Goal: Check status: Check status

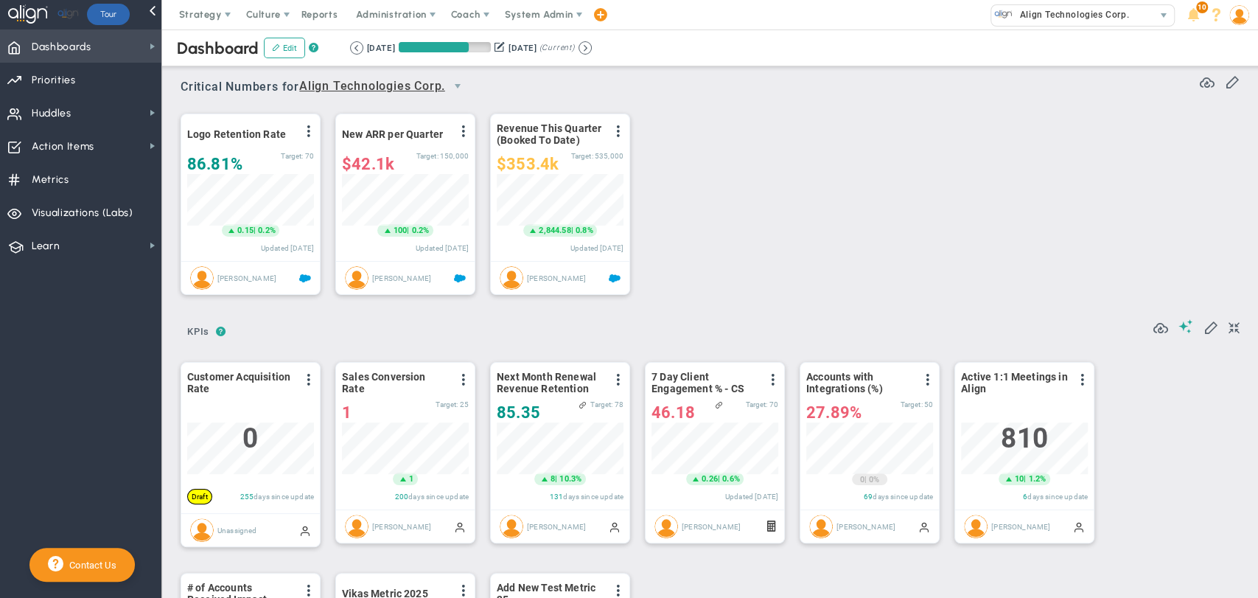
click at [72, 59] on span "Dashboards" at bounding box center [62, 47] width 60 height 31
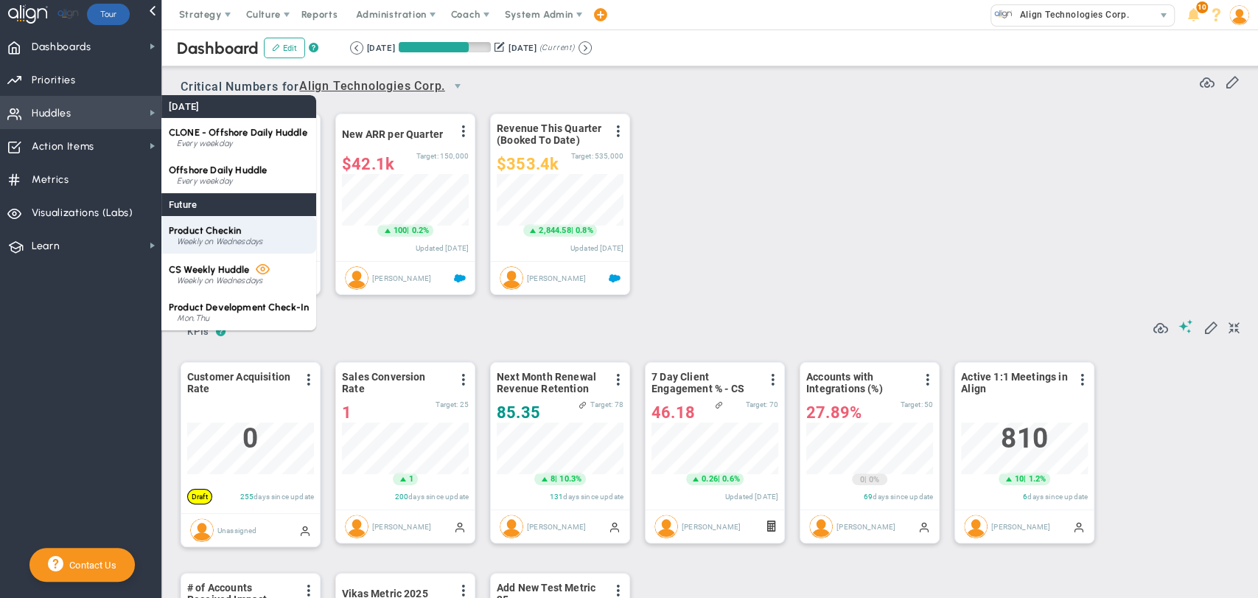
click at [224, 231] on span "Product Checkin" at bounding box center [205, 230] width 72 height 11
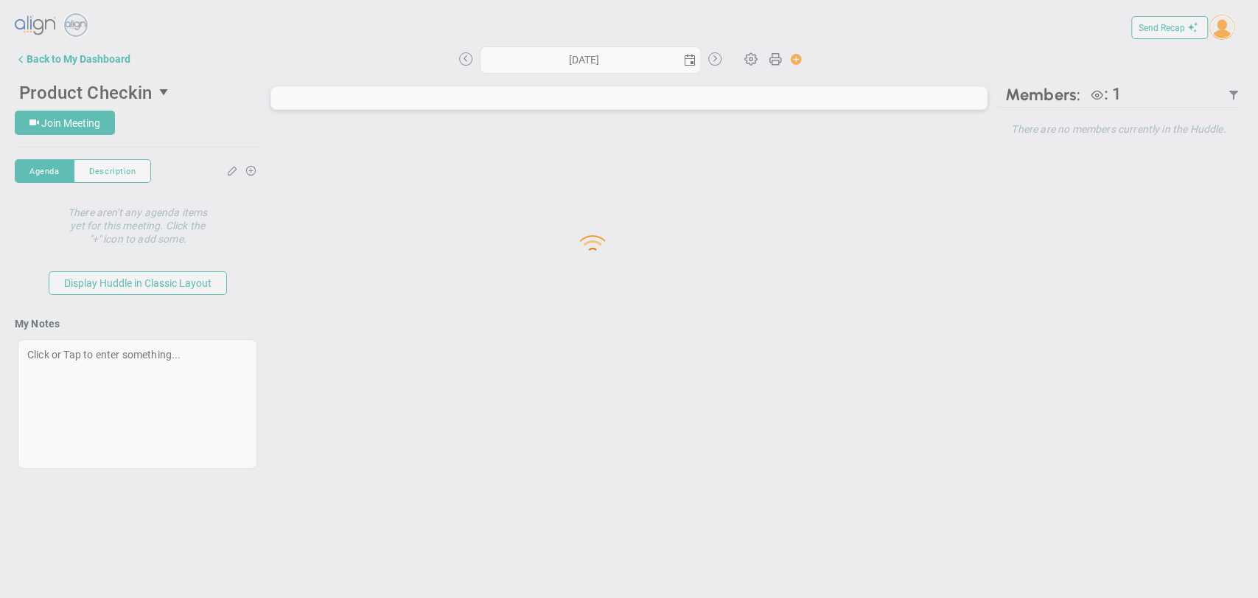
type input "[DATE]"
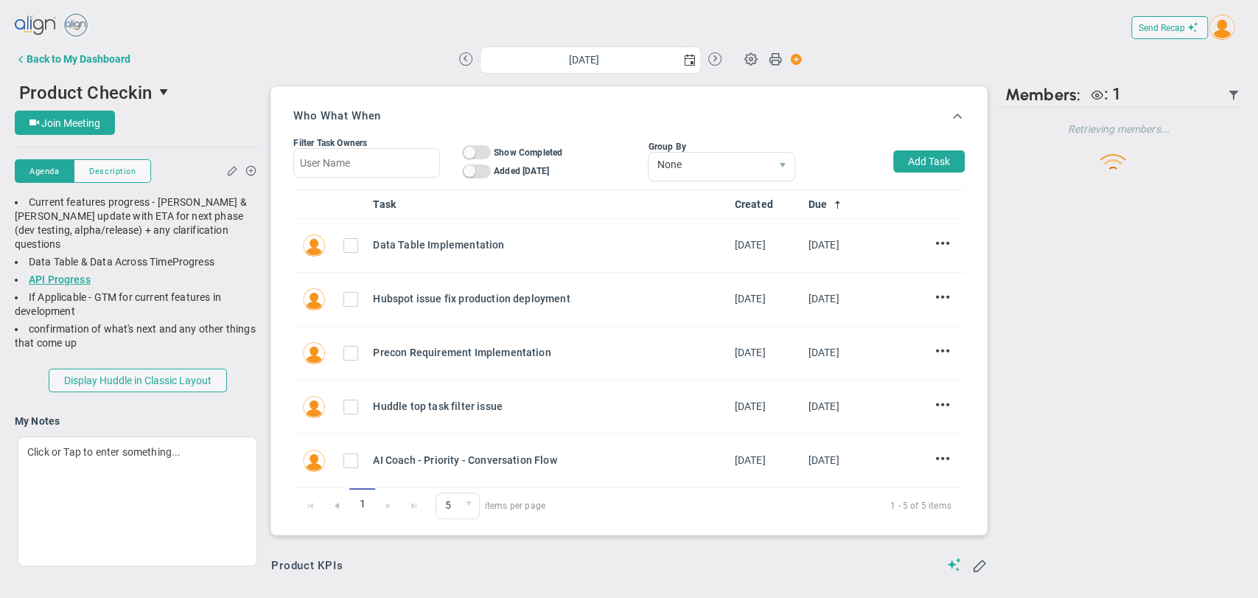
scroll to position [52, 127]
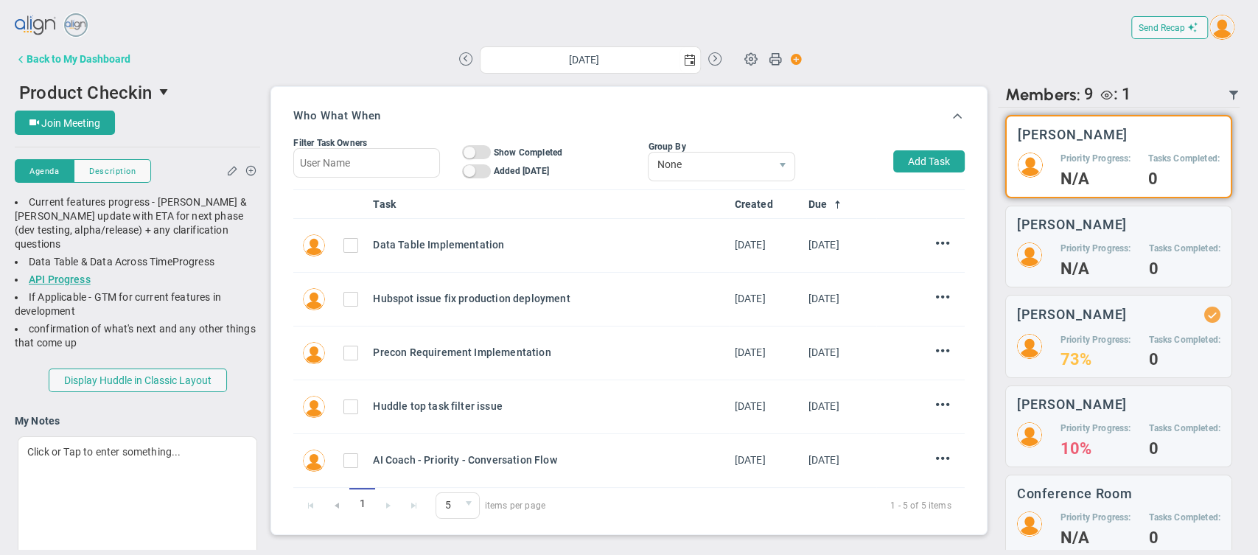
click at [77, 63] on div "Back to My Dashboard" at bounding box center [79, 59] width 104 height 12
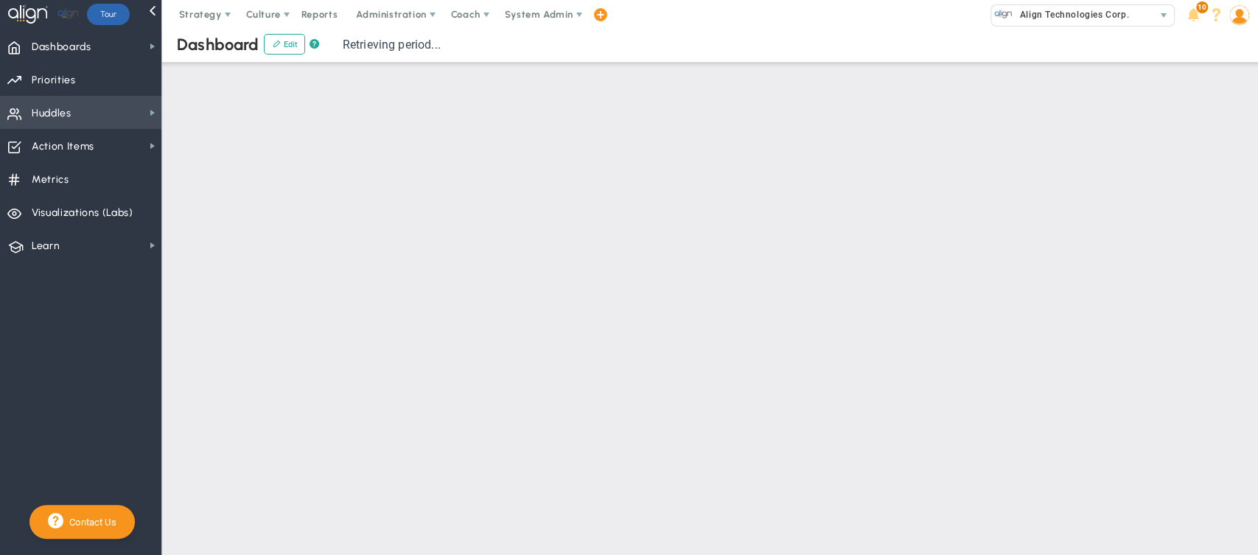
click at [120, 105] on span "Huddles Huddles" at bounding box center [80, 112] width 161 height 33
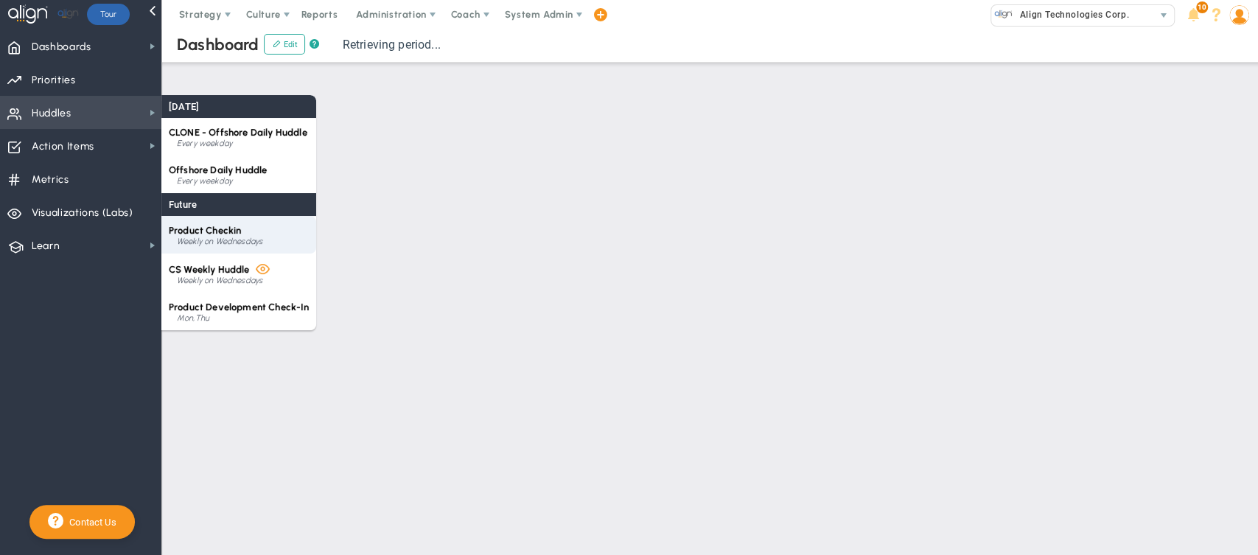
click at [214, 234] on span "Product Checkin" at bounding box center [205, 230] width 72 height 11
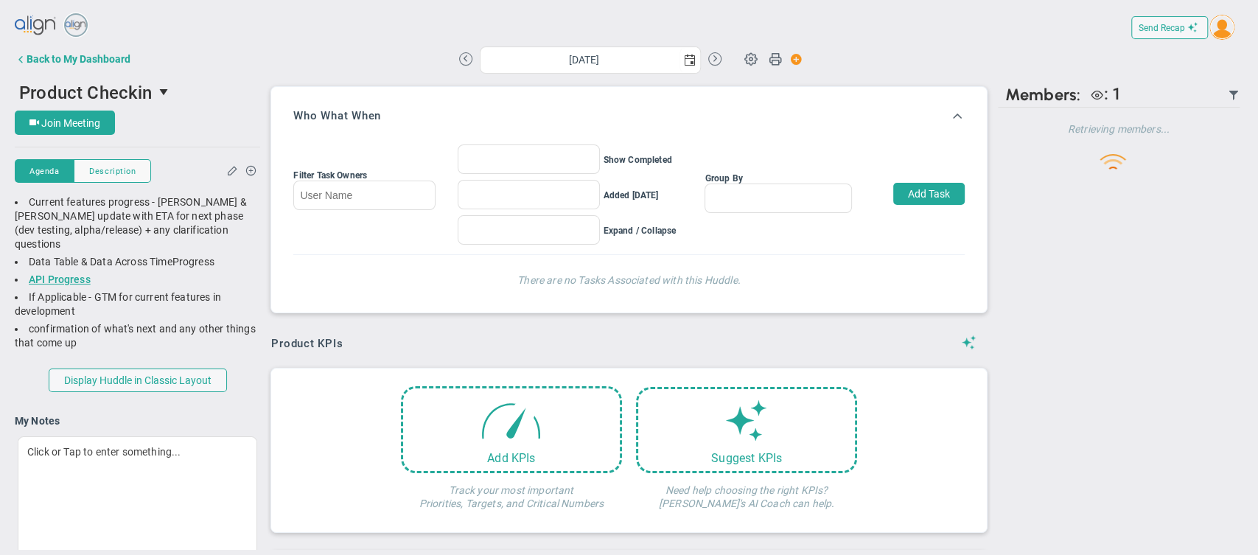
type input "[DATE]"
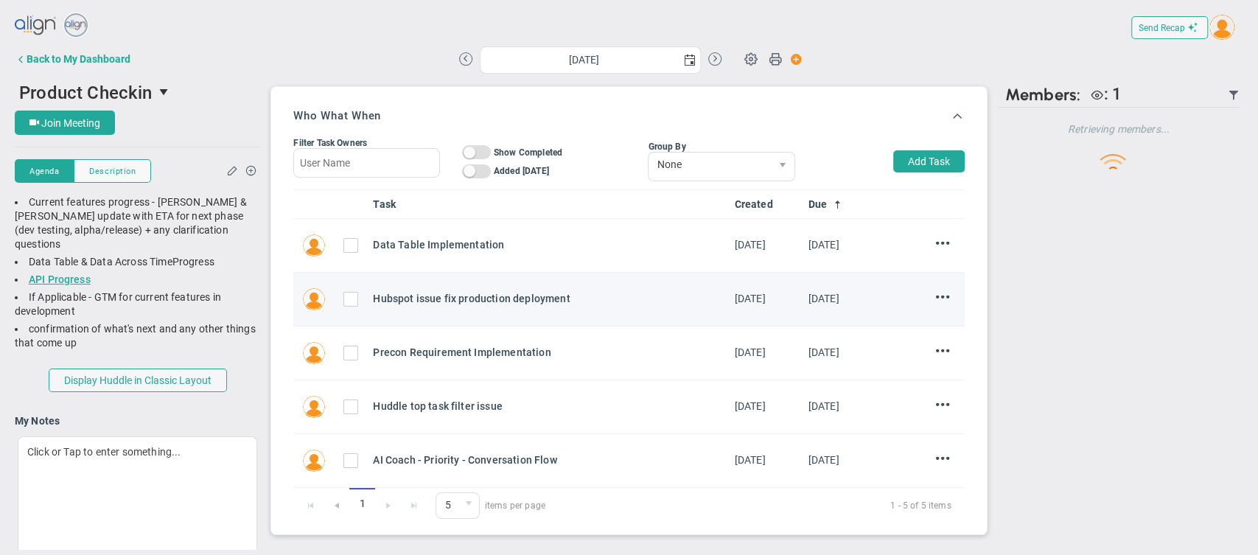
scroll to position [52, 127]
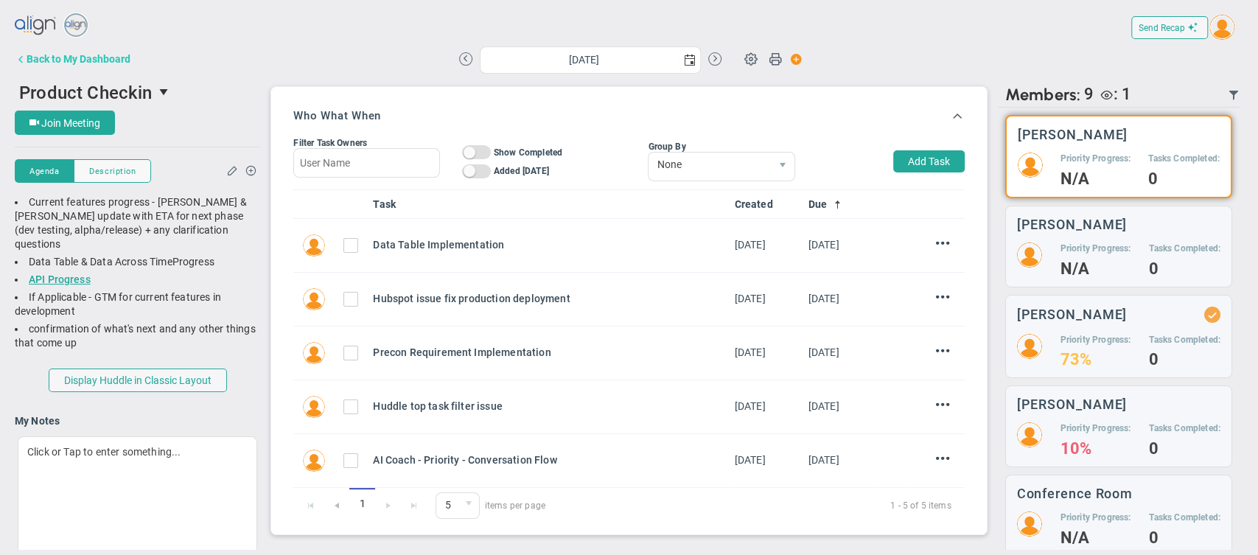
click at [88, 50] on button "Back to My Dashboard" at bounding box center [73, 58] width 116 height 29
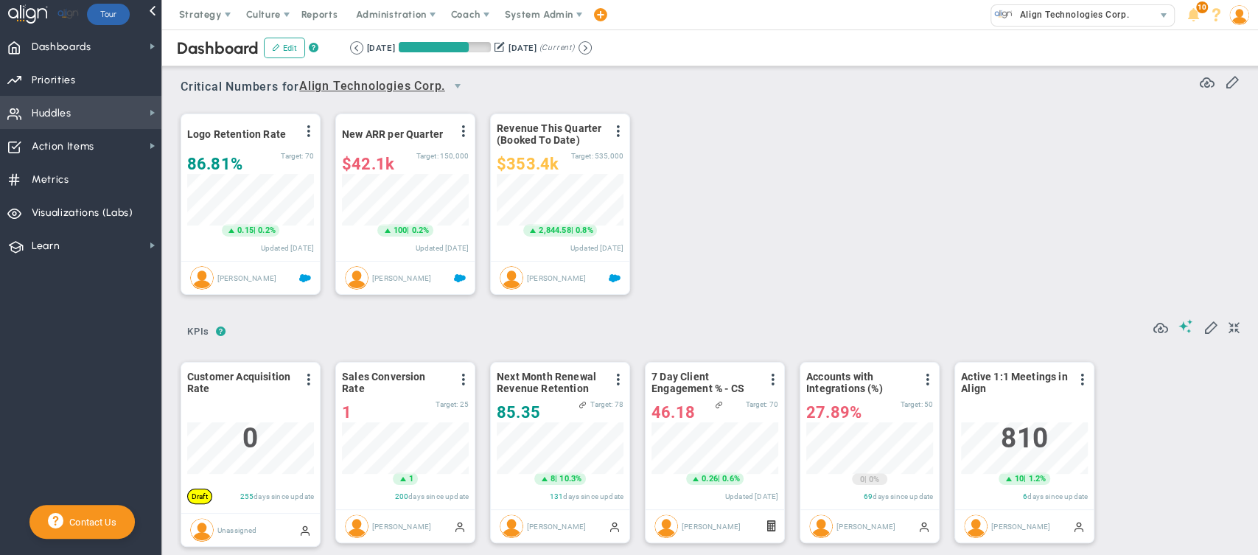
scroll to position [52, 127]
click at [126, 115] on span "Huddles Huddles" at bounding box center [80, 112] width 161 height 33
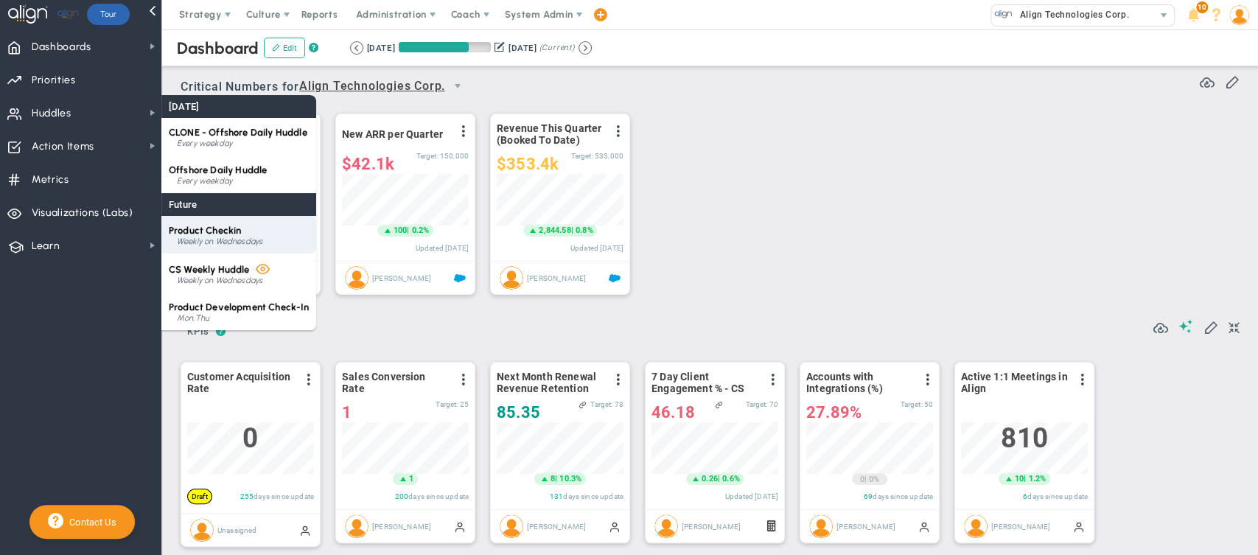
click at [272, 231] on div "Product Checkin Weekly on Wednesdays" at bounding box center [238, 235] width 155 height 38
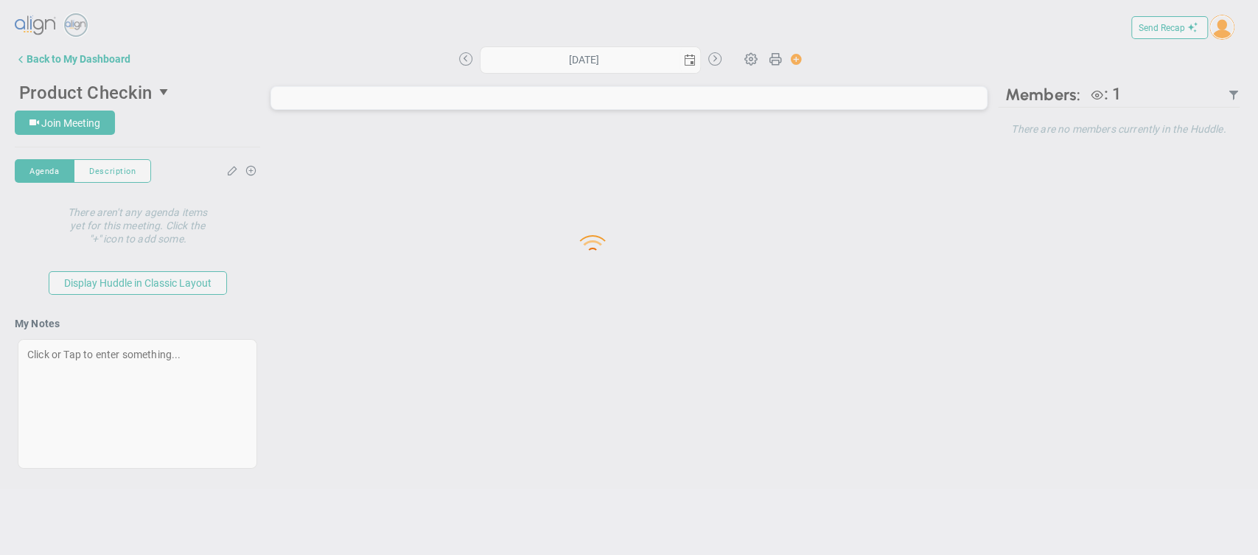
type input "[DATE]"
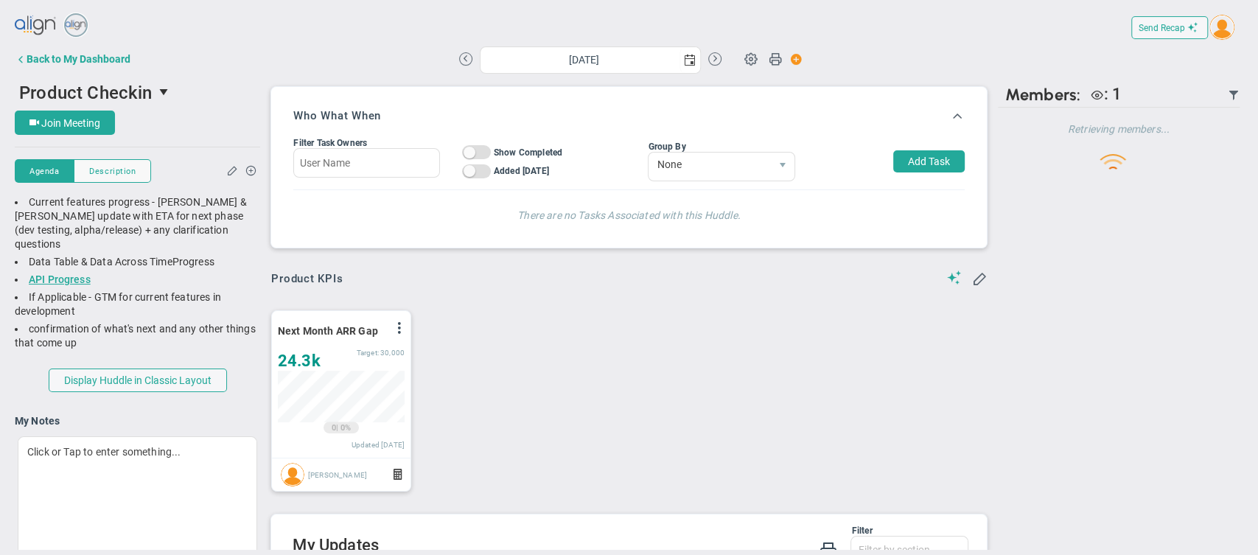
scroll to position [52, 127]
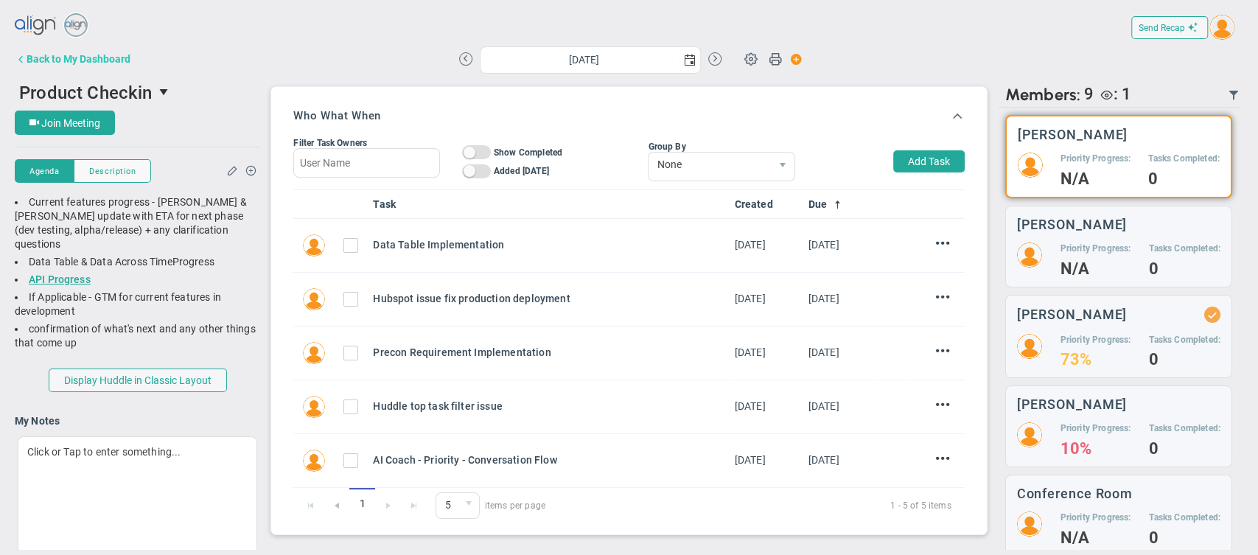
click at [93, 64] on div "Back to My Dashboard" at bounding box center [79, 59] width 104 height 12
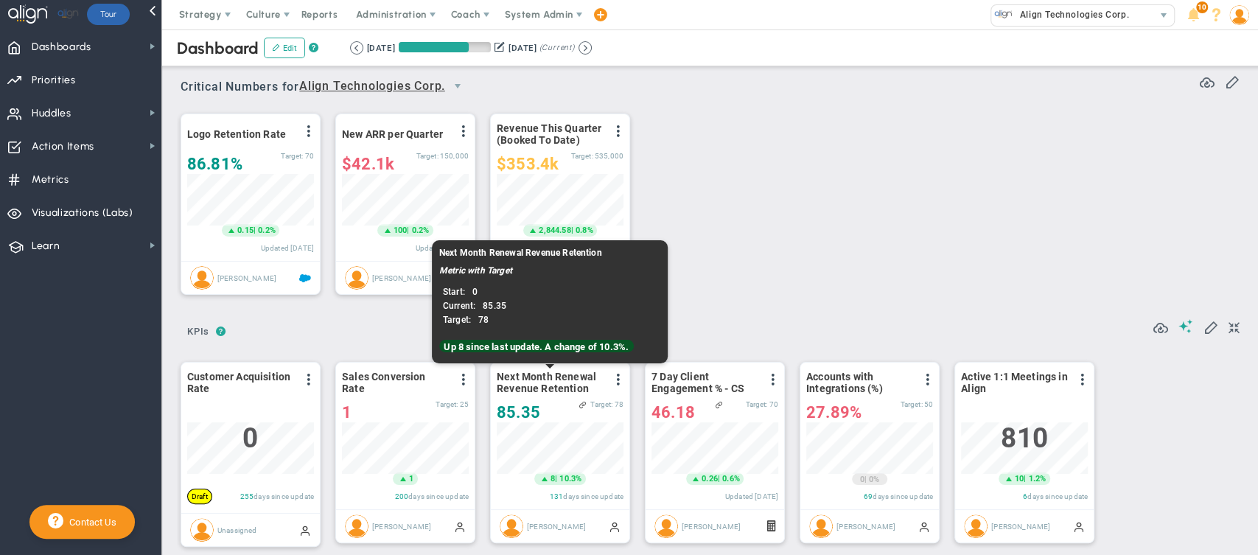
scroll to position [52, 127]
